Goal: Information Seeking & Learning: Learn about a topic

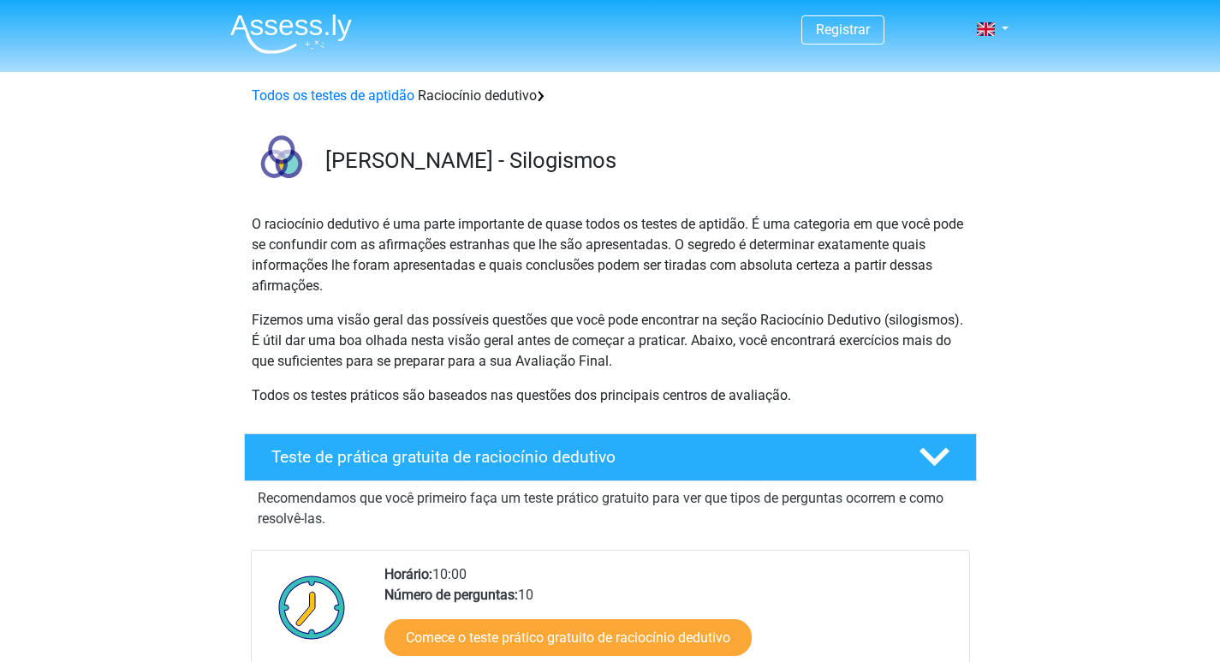
scroll to position [257, 0]
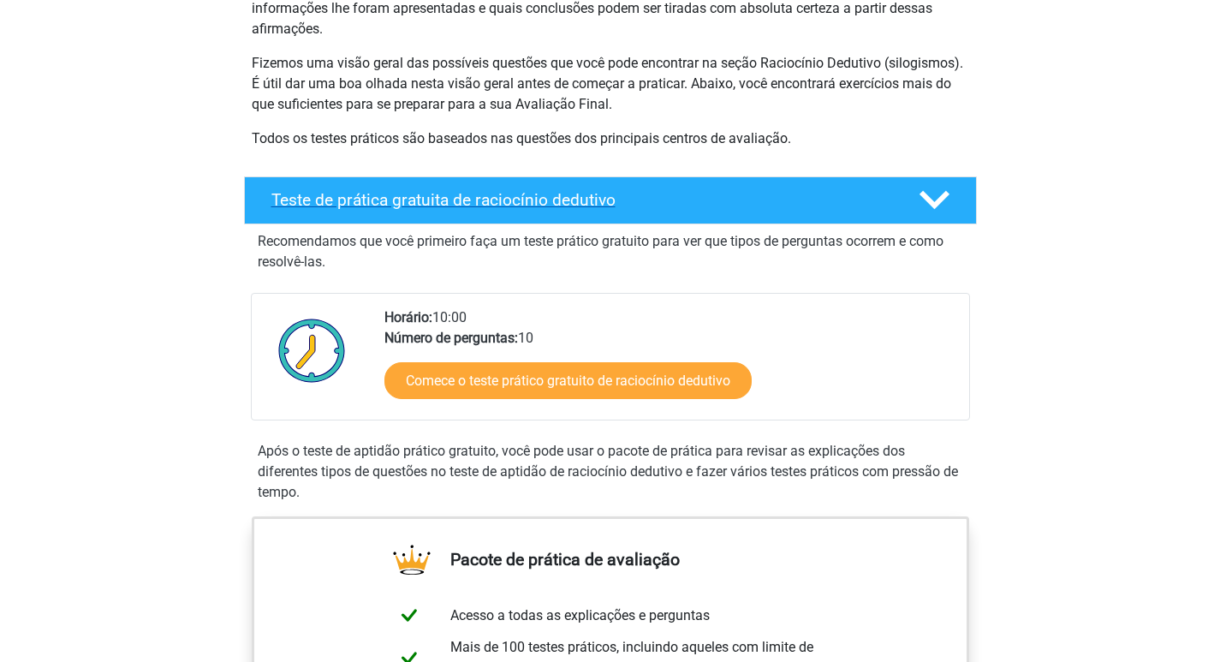
click at [397, 204] on font "Teste de prática gratuita de raciocínio dedutivo" at bounding box center [443, 200] width 344 height 20
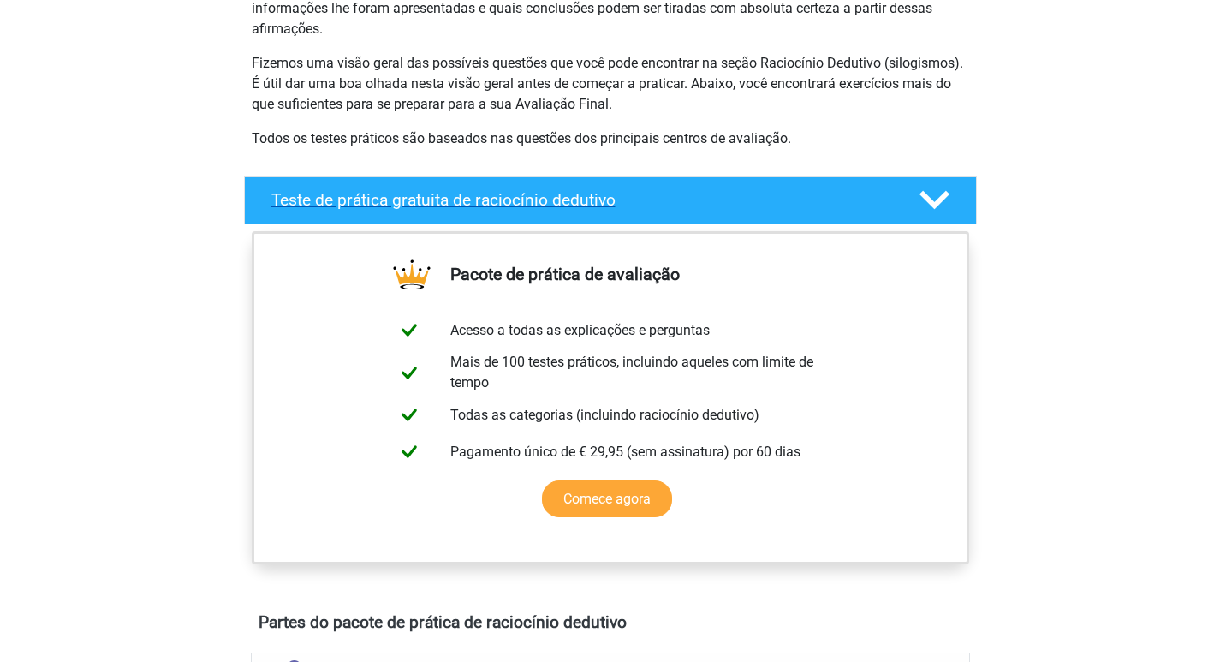
click at [397, 204] on font "Teste de prática gratuita de raciocínio dedutivo" at bounding box center [443, 200] width 344 height 20
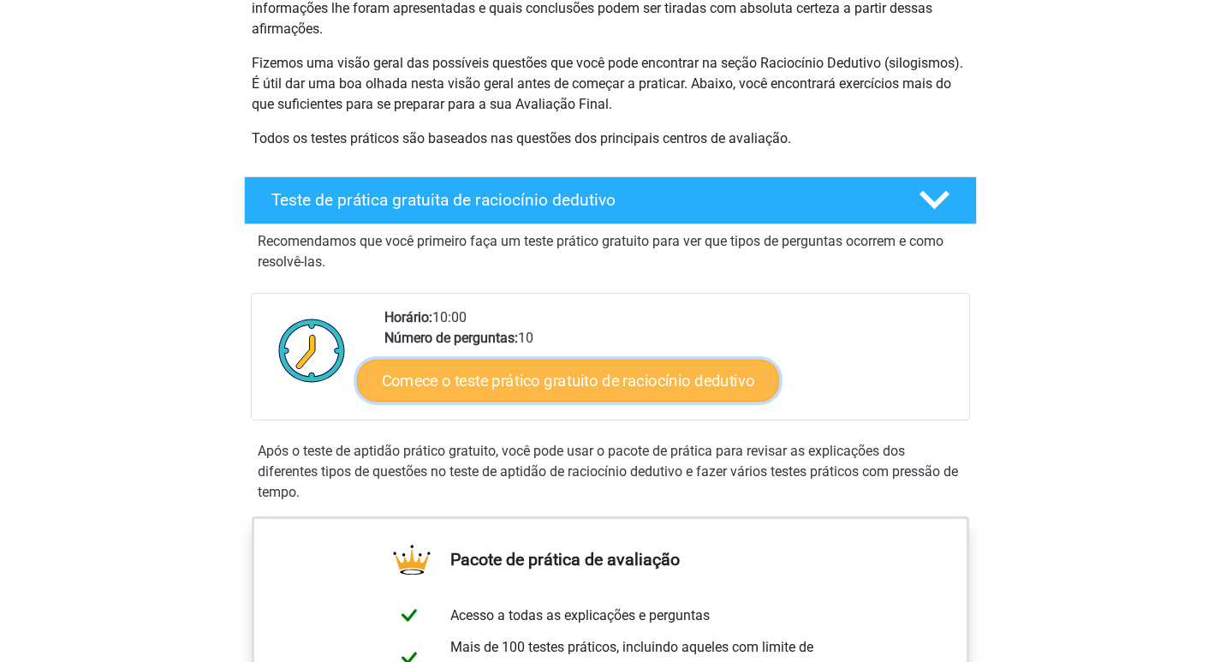
click at [546, 365] on link "Comece o teste prático gratuito de raciocínio dedutivo" at bounding box center [568, 380] width 422 height 43
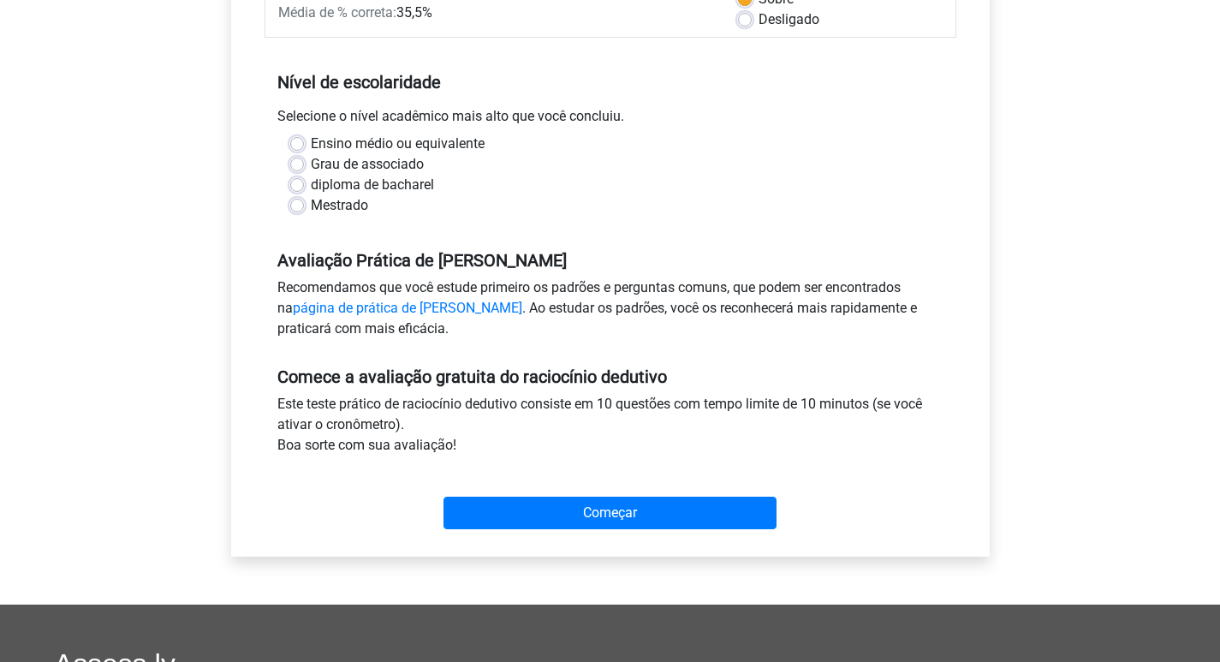
scroll to position [257, 0]
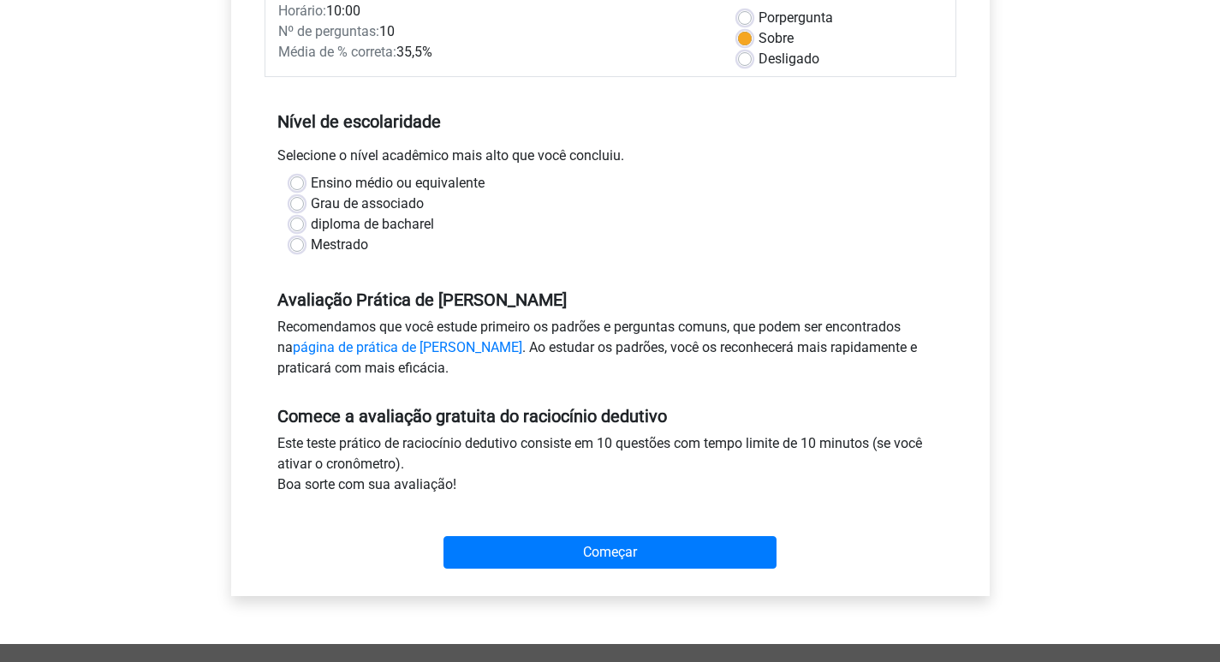
click at [311, 177] on label "Ensino médio ou equivalente" at bounding box center [398, 183] width 174 height 21
click at [299, 177] on input "Ensino médio ou equivalente" at bounding box center [297, 181] width 14 height 17
radio input "true"
click at [619, 535] on div "Começar" at bounding box center [609, 538] width 691 height 60
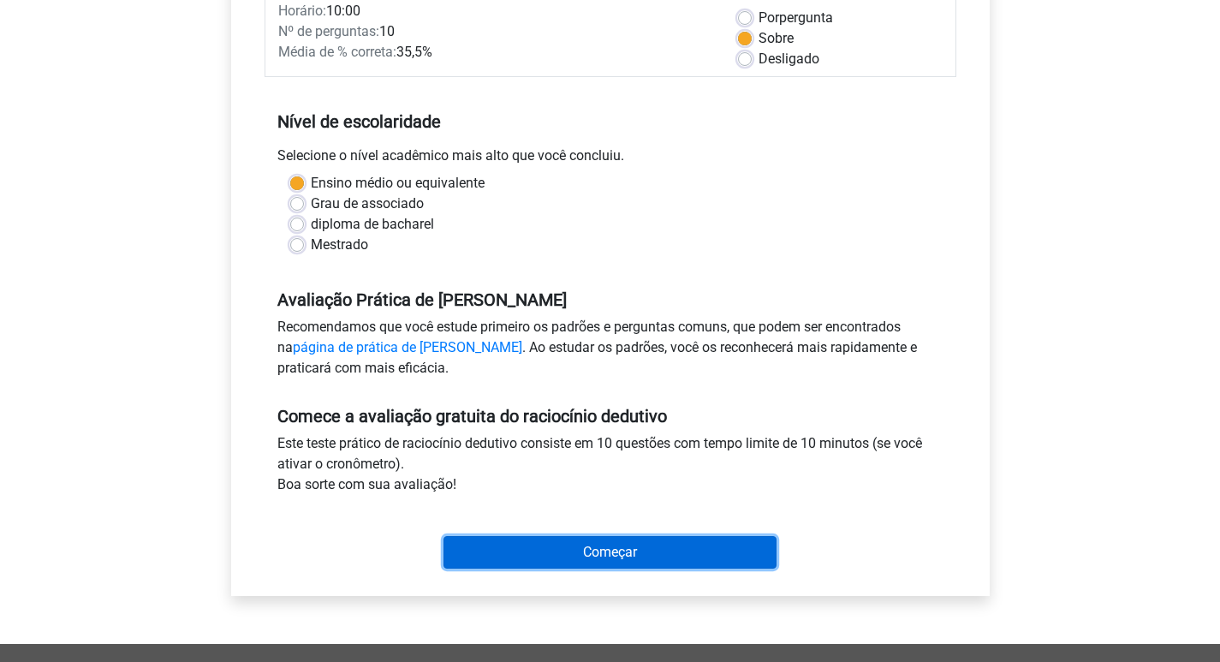
click at [633, 561] on input "Começar" at bounding box center [609, 552] width 333 height 33
